Goal: Task Accomplishment & Management: Manage account settings

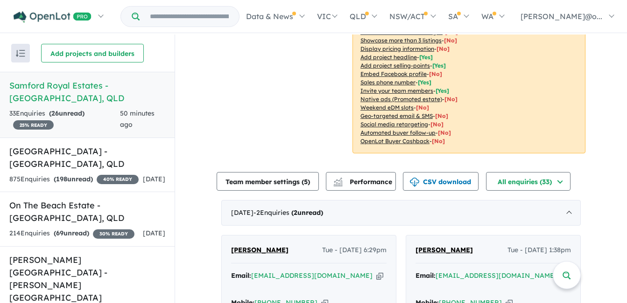
scroll to position [280, 0]
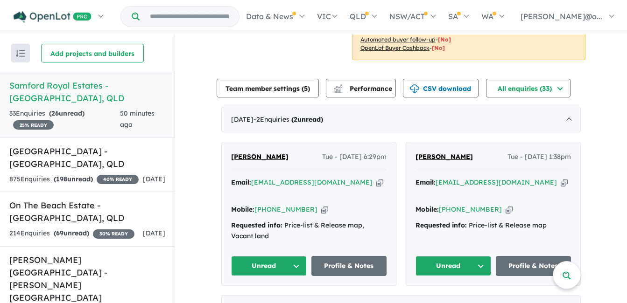
click at [288, 256] on button "Unread" at bounding box center [269, 266] width 76 height 20
click at [376, 178] on icon "button" at bounding box center [379, 183] width 7 height 10
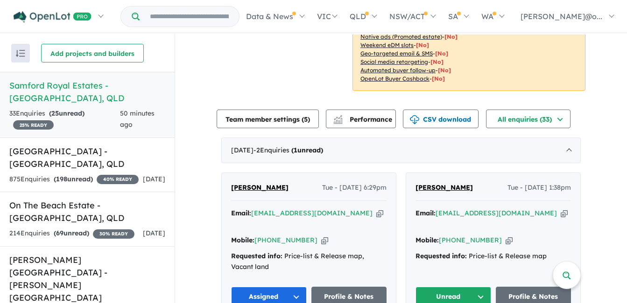
scroll to position [233, 0]
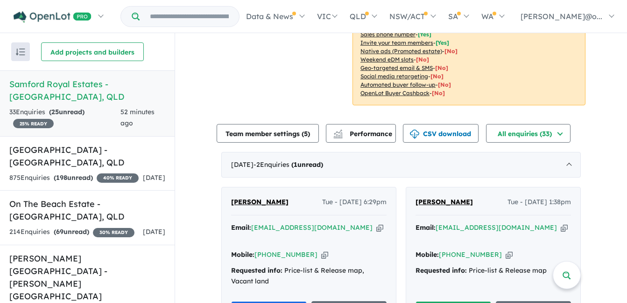
scroll to position [280, 0]
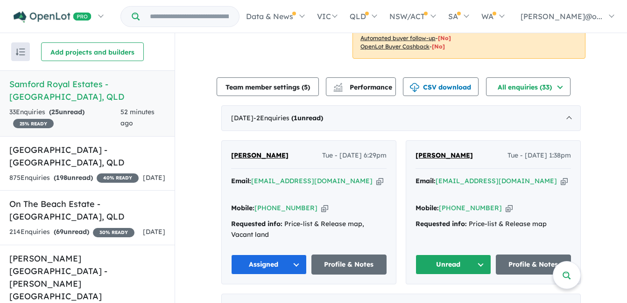
click at [469, 255] on button "Unread" at bounding box center [453, 265] width 76 height 20
click at [444, 298] on button "Assigned" at bounding box center [456, 308] width 81 height 21
click at [560, 176] on icon "button" at bounding box center [563, 181] width 7 height 10
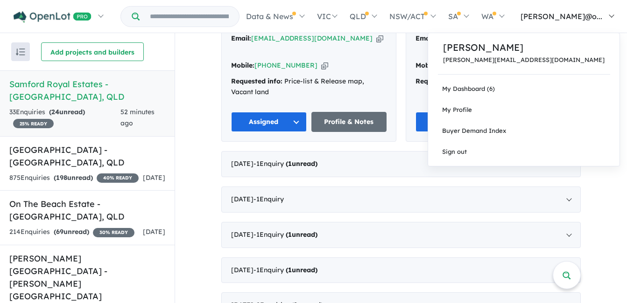
scroll to position [420, 0]
